Goal: Navigation & Orientation: Find specific page/section

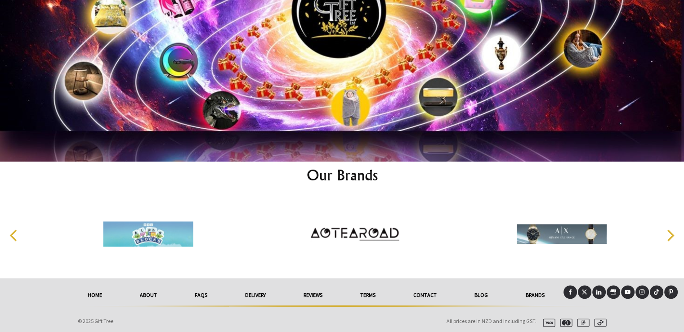
click at [427, 292] on link "Contact" at bounding box center [424, 295] width 61 height 20
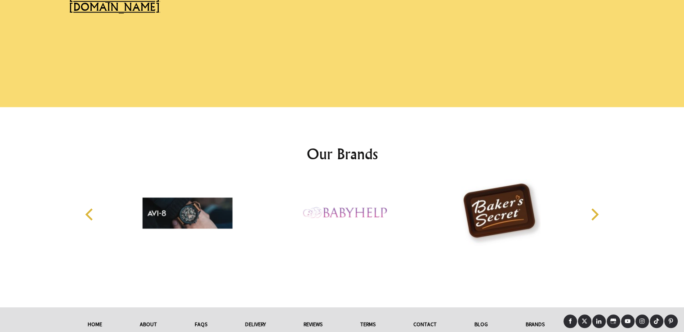
scroll to position [733, 0]
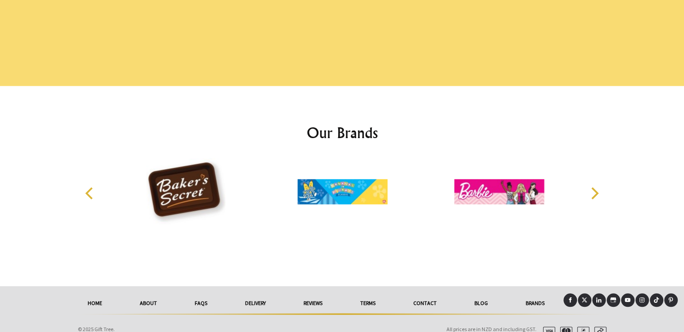
click at [147, 293] on link "About" at bounding box center [148, 303] width 55 height 20
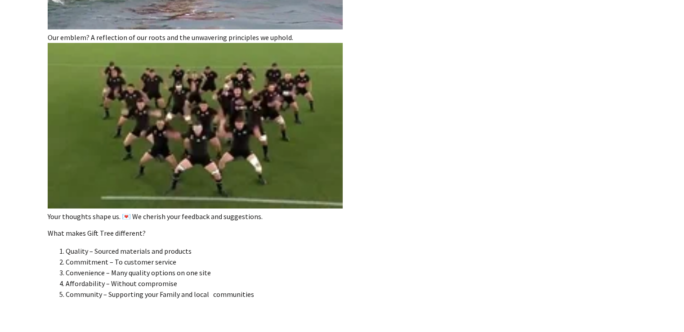
scroll to position [1749, 0]
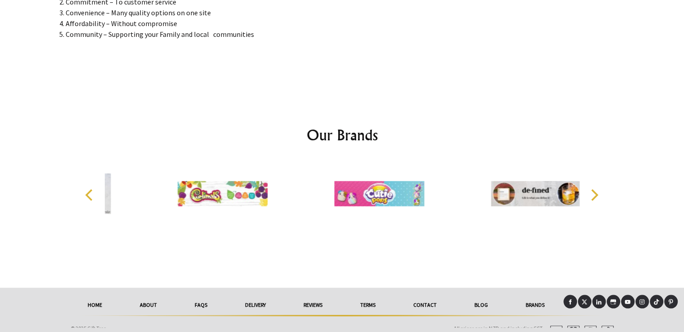
click at [435, 299] on link "Contact" at bounding box center [424, 305] width 61 height 20
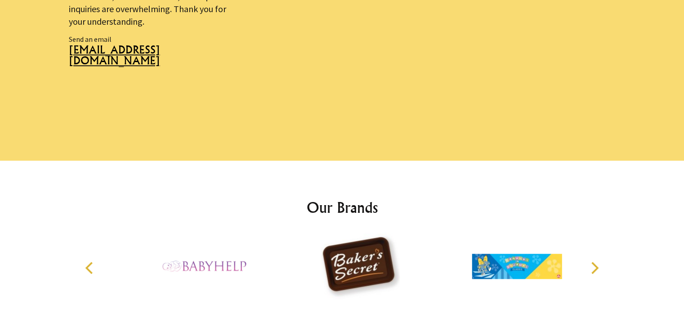
scroll to position [733, 0]
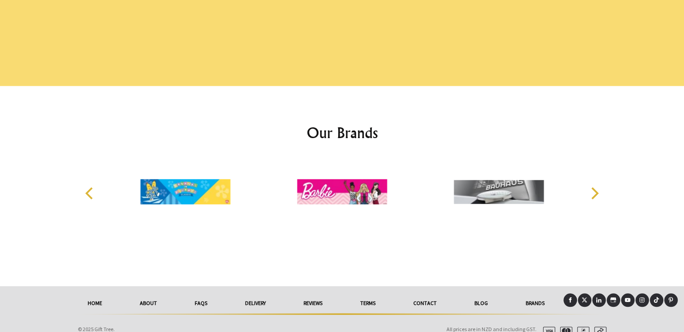
click at [149, 293] on link "About" at bounding box center [148, 303] width 55 height 20
